Goal: Information Seeking & Learning: Check status

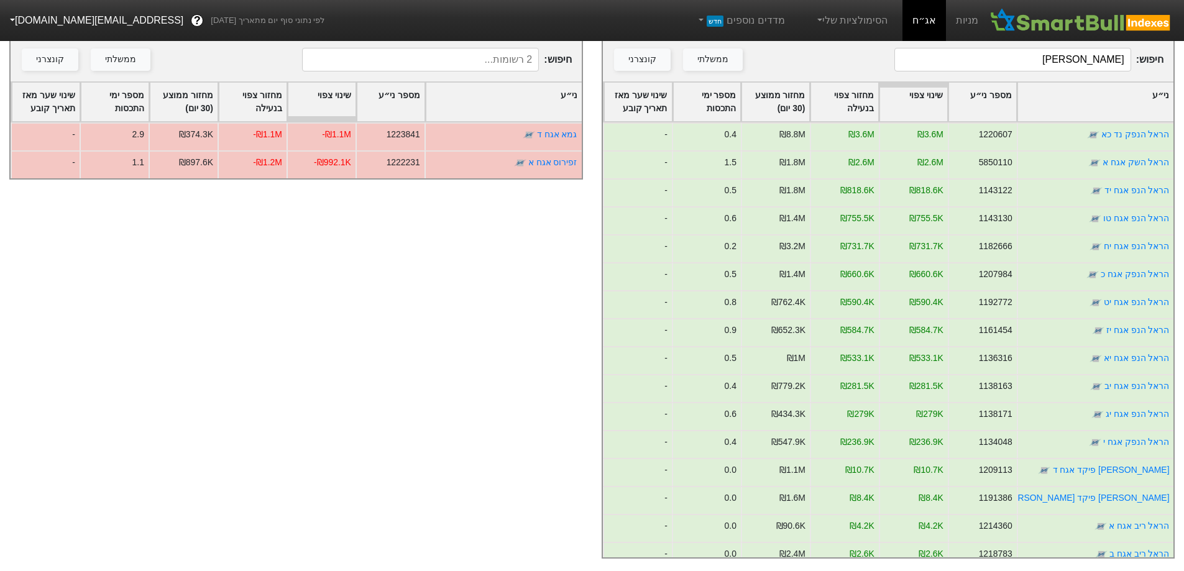
scroll to position [227, 0]
click at [930, 19] on link "אג״ח" at bounding box center [925, 20] width 44 height 41
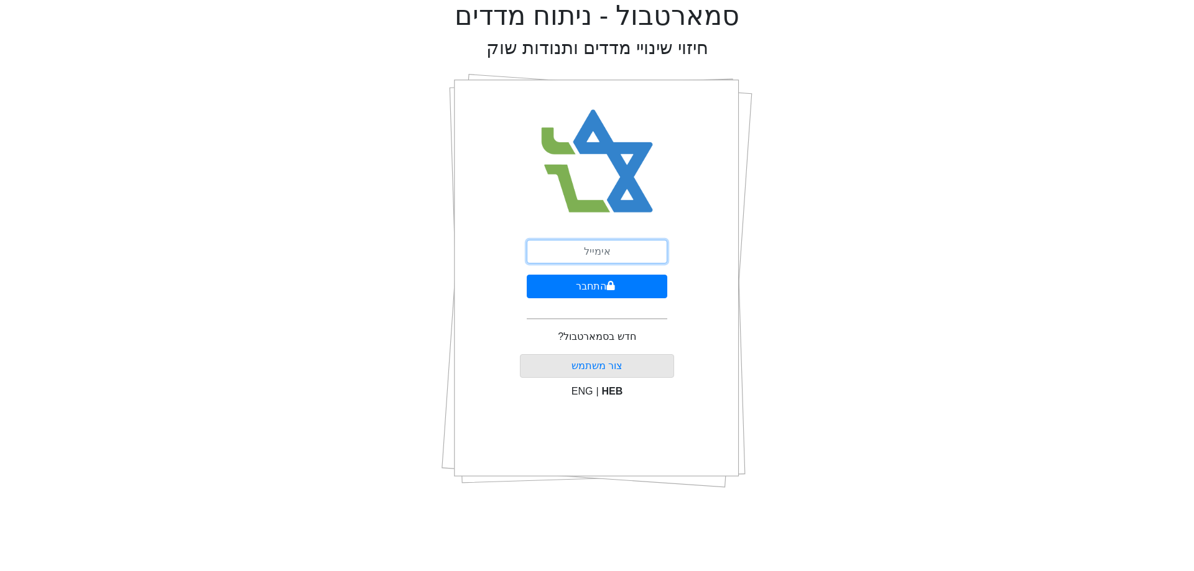
click at [572, 257] on input "email" at bounding box center [597, 252] width 141 height 24
type input "[EMAIL_ADDRESS][DOMAIN_NAME]"
click at [617, 292] on button "התחבר" at bounding box center [597, 287] width 141 height 24
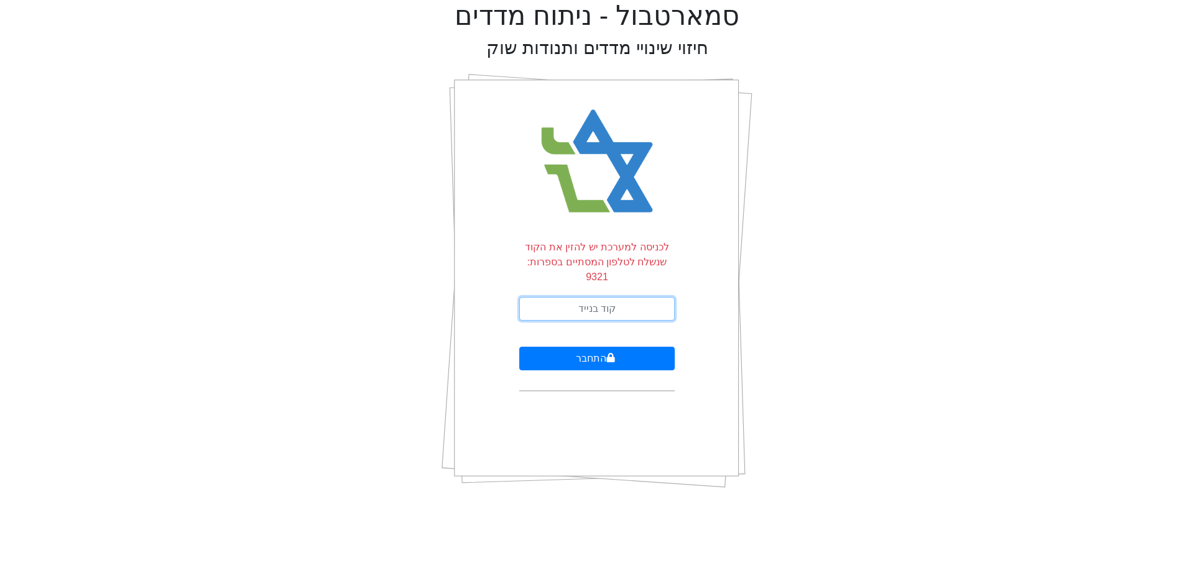
click at [643, 297] on input "text" at bounding box center [596, 309] width 155 height 24
click at [990, 242] on div "סמארטבול - ניתוח מדדים חיזוי שינויי מדדים ותנודות שוק לכניסה למערכת יש להזין את…" at bounding box center [596, 249] width 1175 height 499
click at [637, 297] on input "text" at bounding box center [596, 309] width 155 height 24
type input "433247"
click at [519, 347] on button "התחבר" at bounding box center [596, 359] width 155 height 24
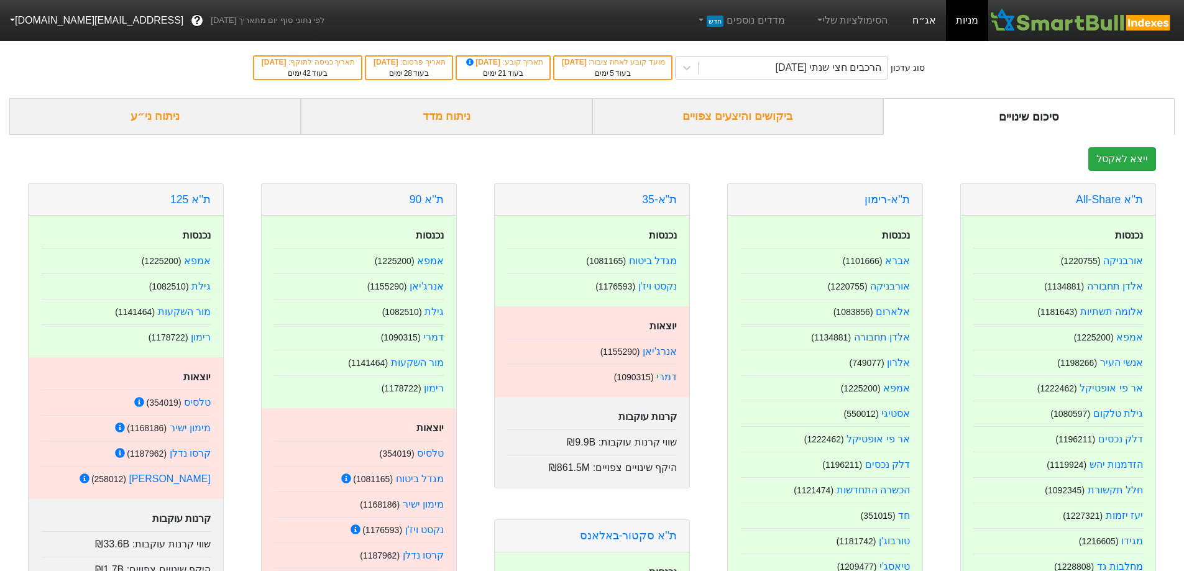
click at [927, 21] on link "אג״ח" at bounding box center [925, 20] width 44 height 41
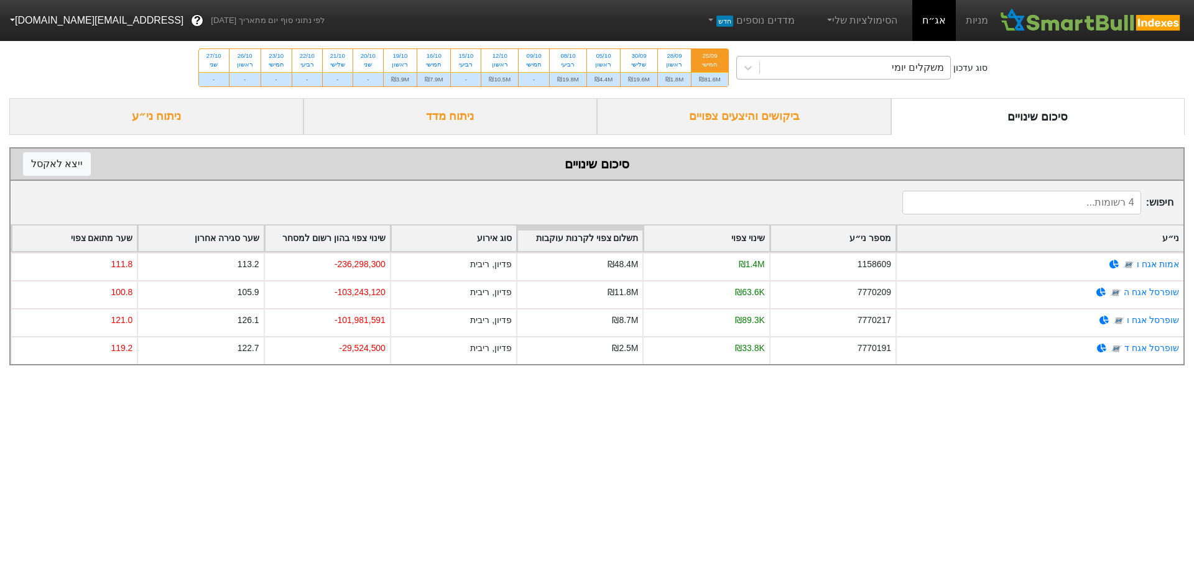
click at [853, 63] on div "משקלים יומי" at bounding box center [855, 68] width 191 height 22
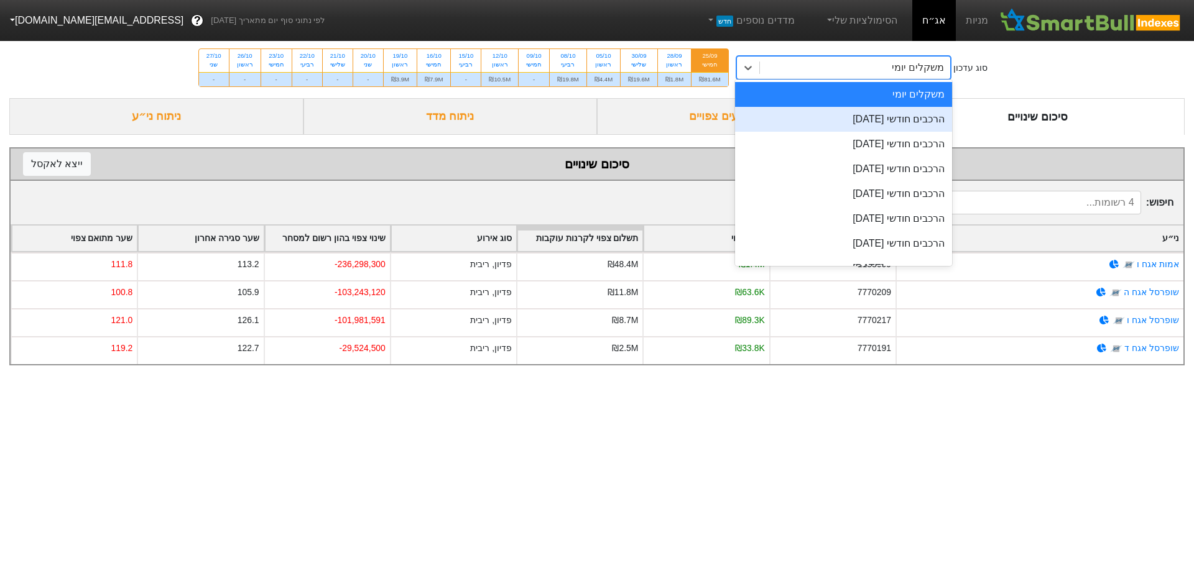
click at [879, 115] on div "הרכבים חודשי [DATE]" at bounding box center [844, 119] width 218 height 25
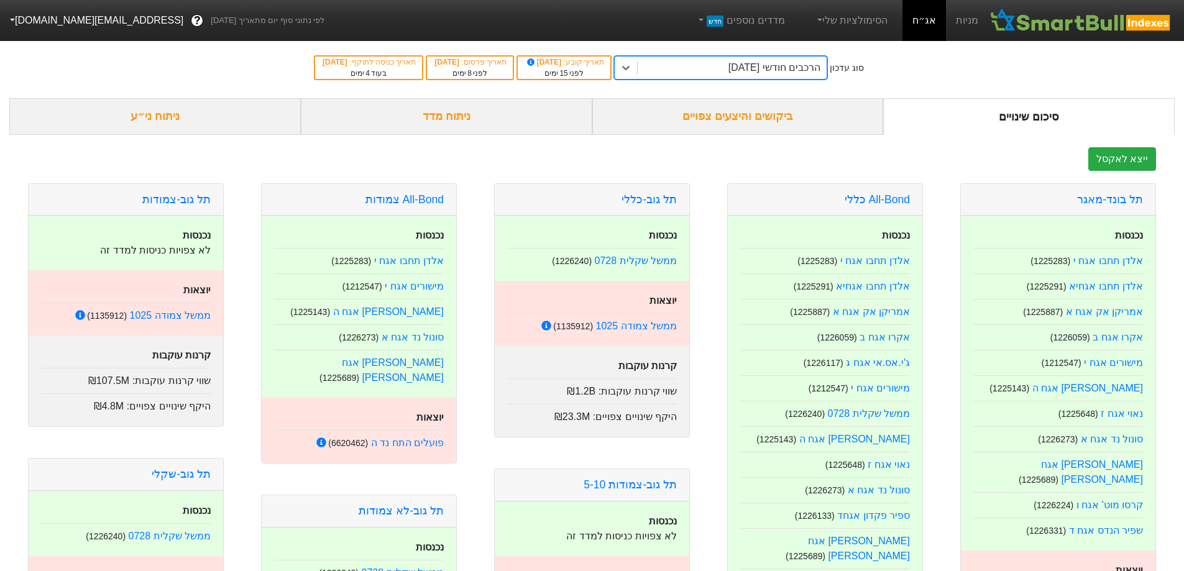
click at [749, 118] on div "ביקושים והיצעים צפויים" at bounding box center [739, 116] width 292 height 37
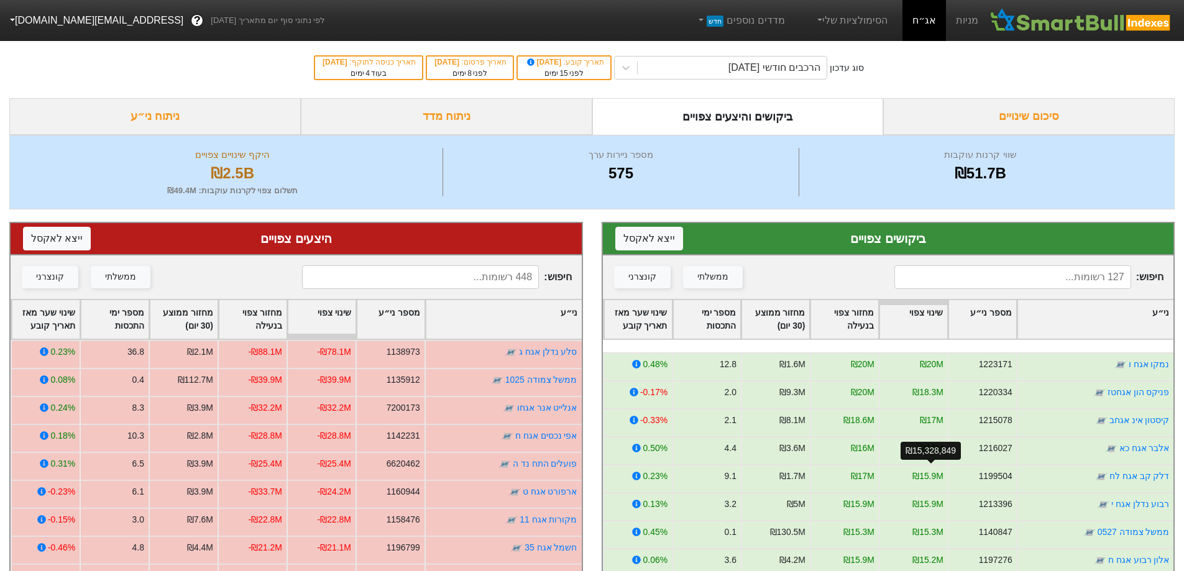
scroll to position [622, 0]
